Goal: Information Seeking & Learning: Find specific fact

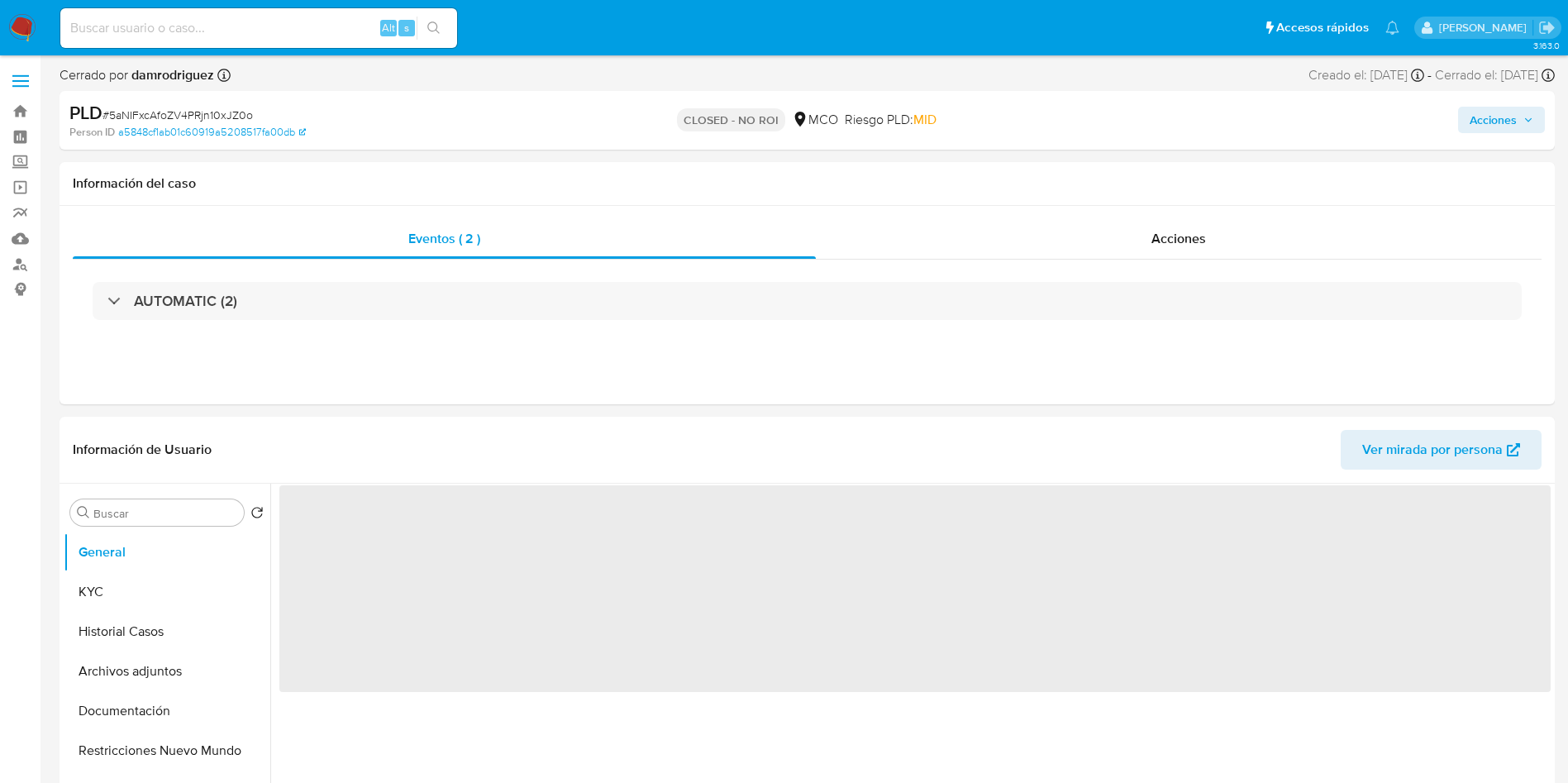
select select "10"
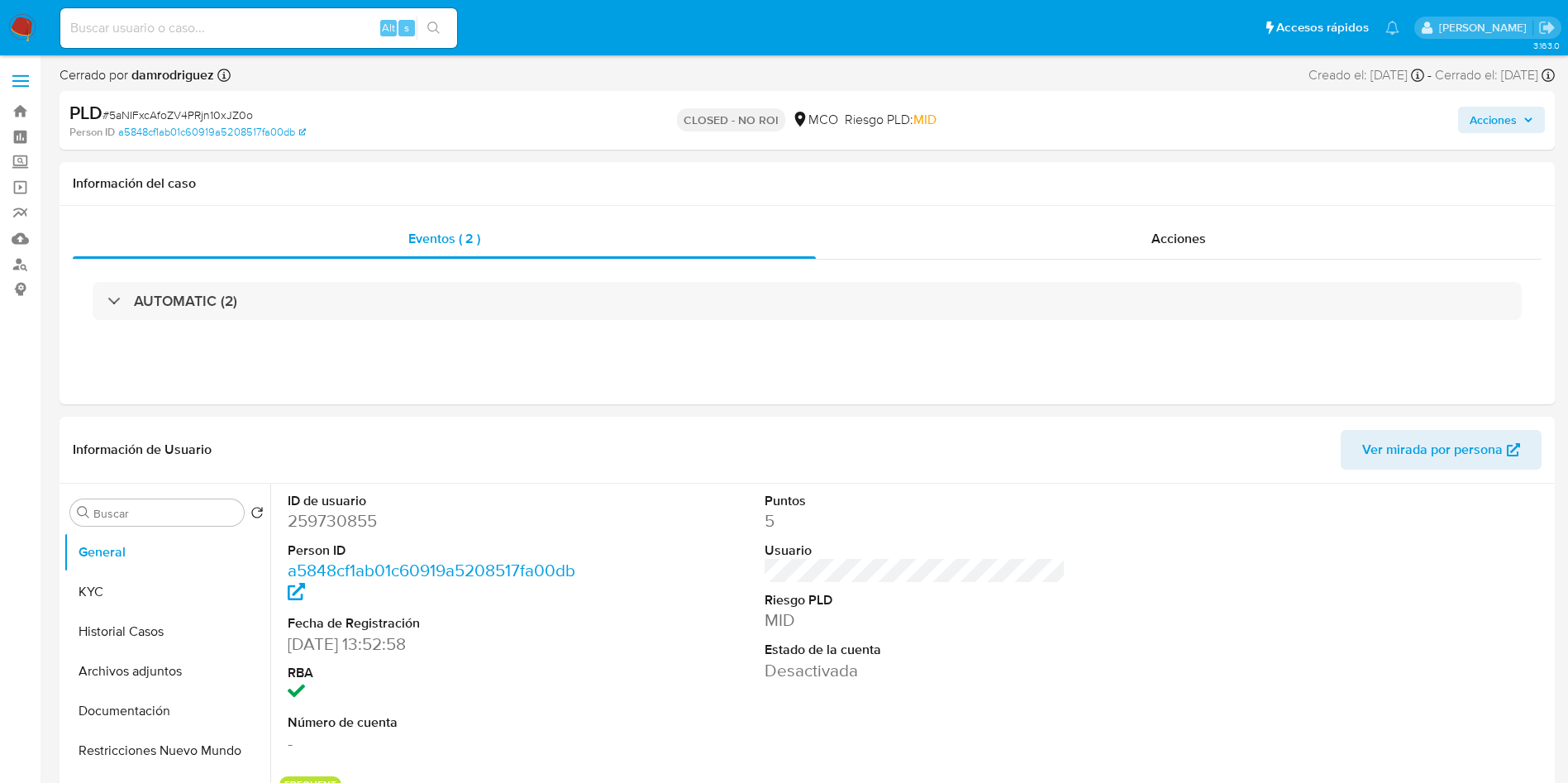
drag, startPoint x: 35, startPoint y: 16, endPoint x: 42, endPoint y: 13, distance: 7.6
click at [34, 16] on img at bounding box center [22, 28] width 28 height 28
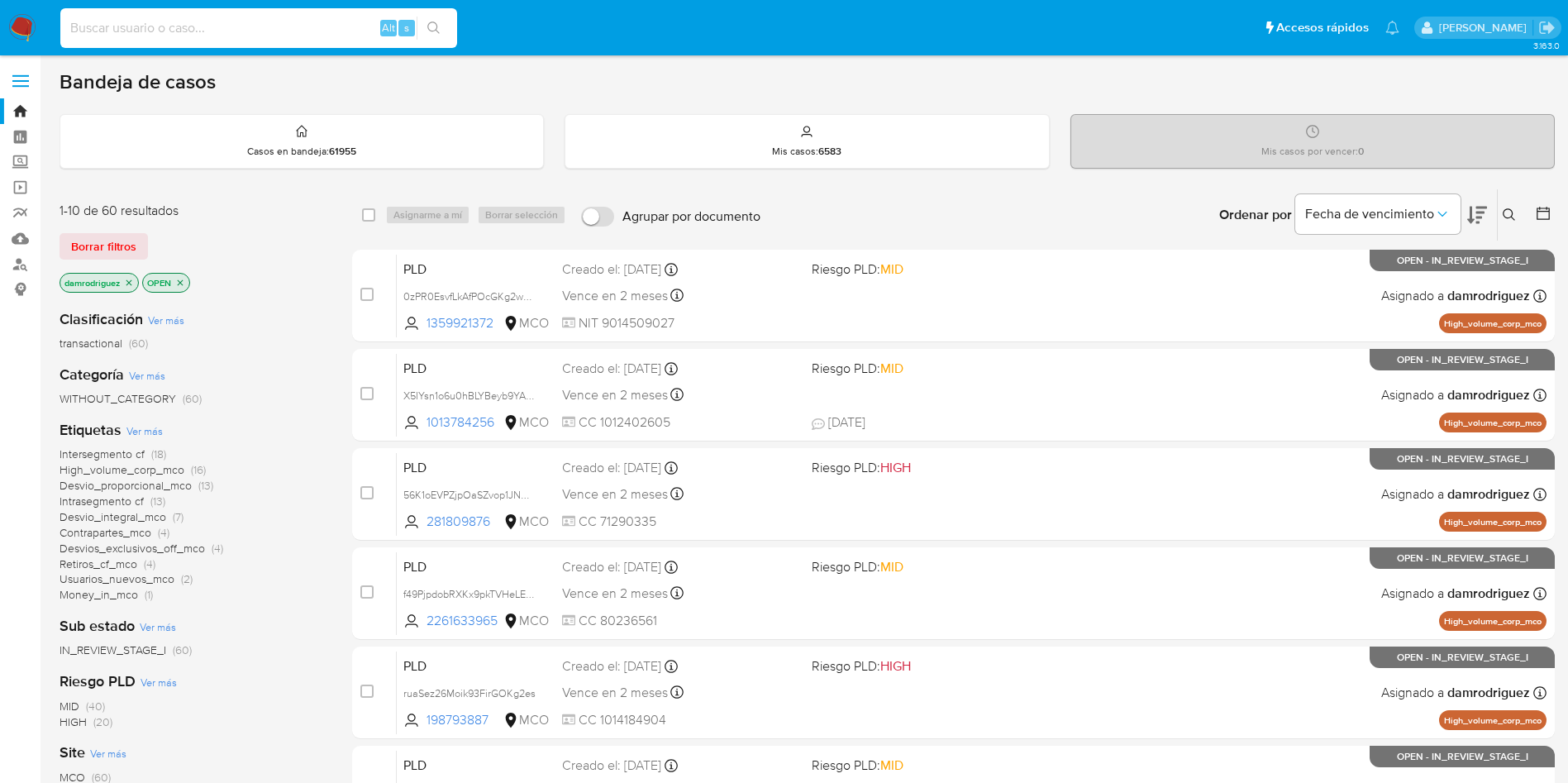
click at [206, 17] on input at bounding box center [259, 28] width 397 height 21
paste input "NRshsbP330x11PNAIqHPz6Dn"
type input "NRshsbP330x11PNAIqHPz6Dn"
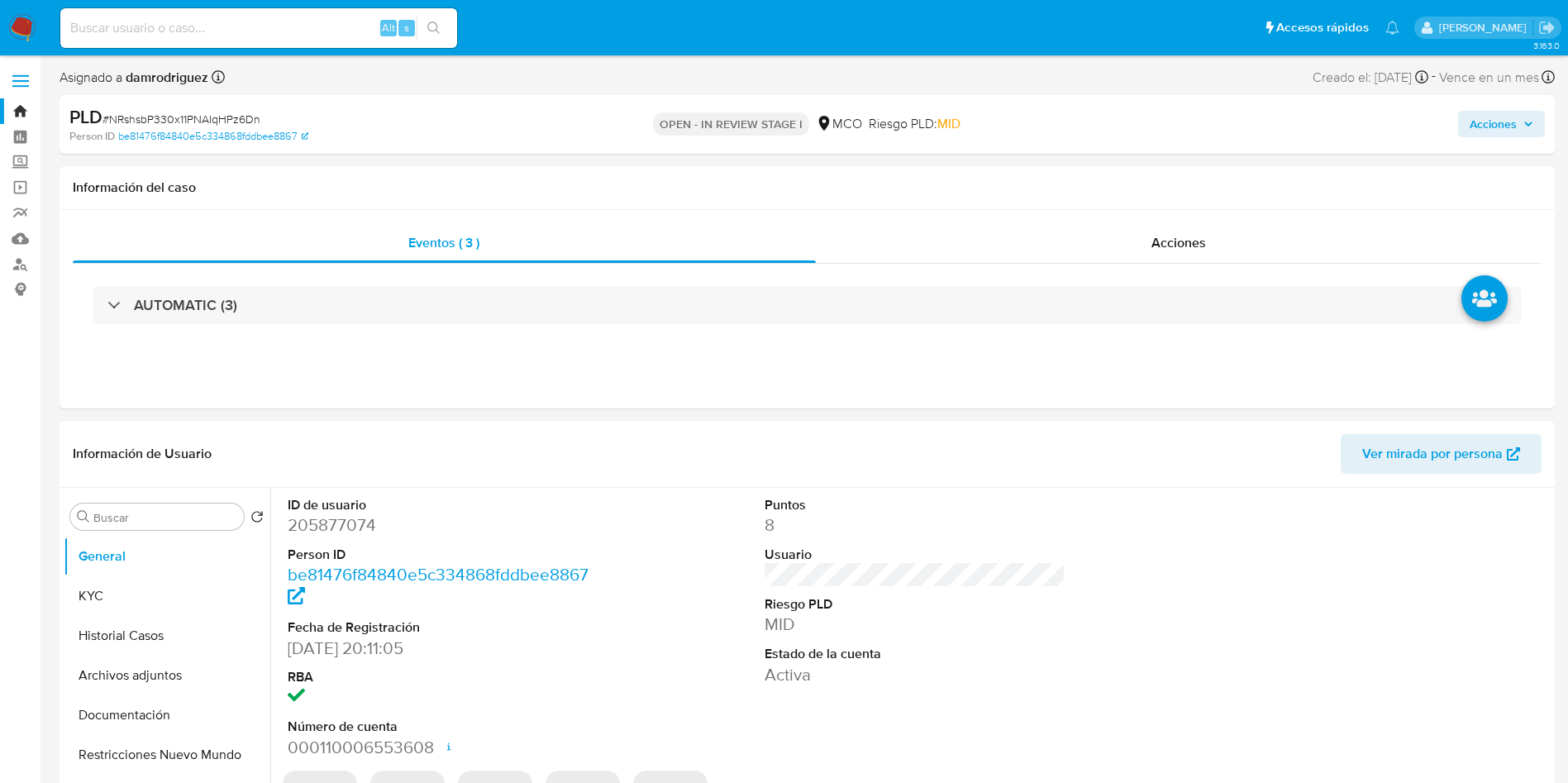
select select "10"
click at [359, 521] on dd "205877074" at bounding box center [438, 525] width 302 height 23
copy dd "205877074"
